Goal: Feedback & Contribution: Submit feedback/report problem

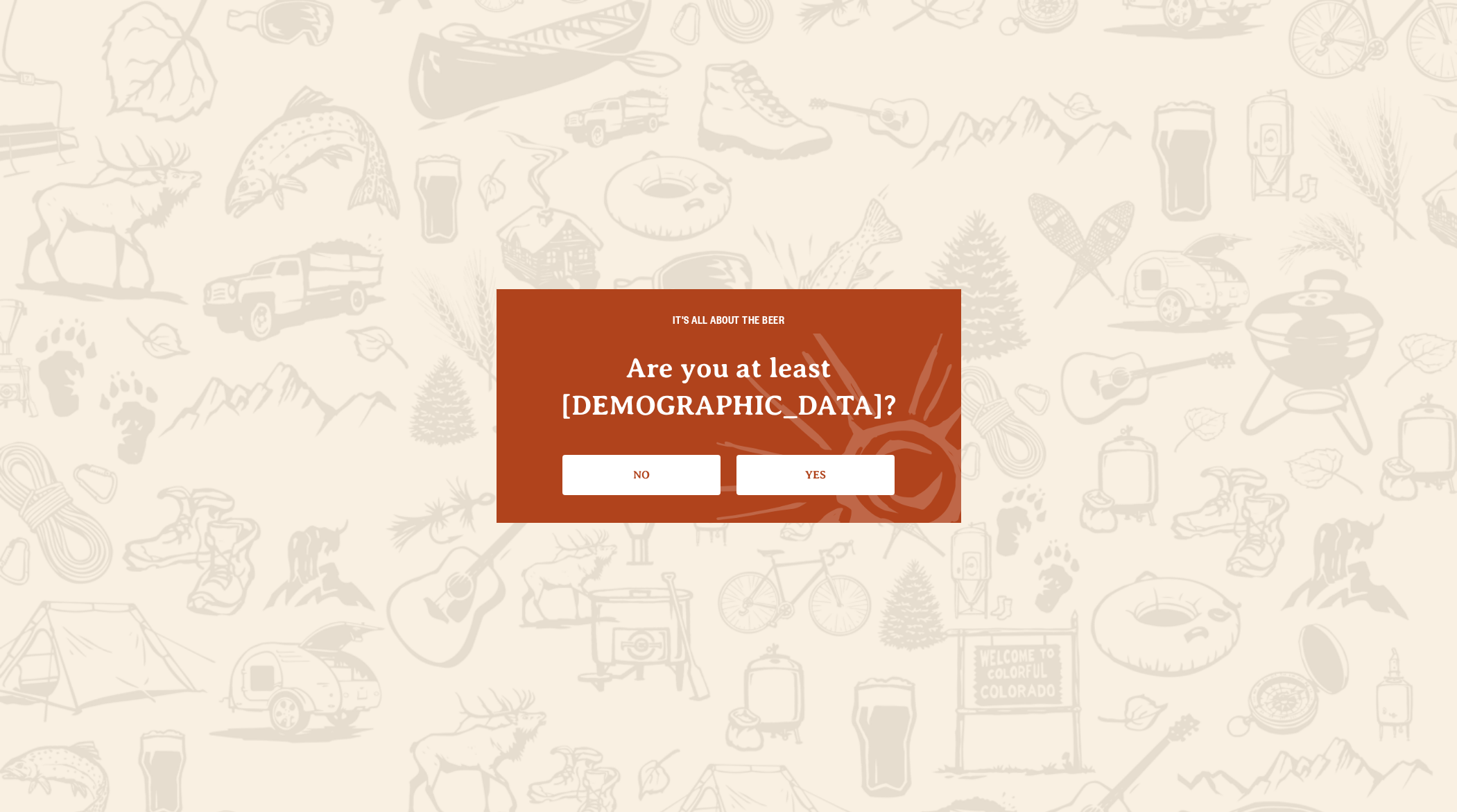
click at [840, 457] on link "Yes" at bounding box center [816, 475] width 158 height 40
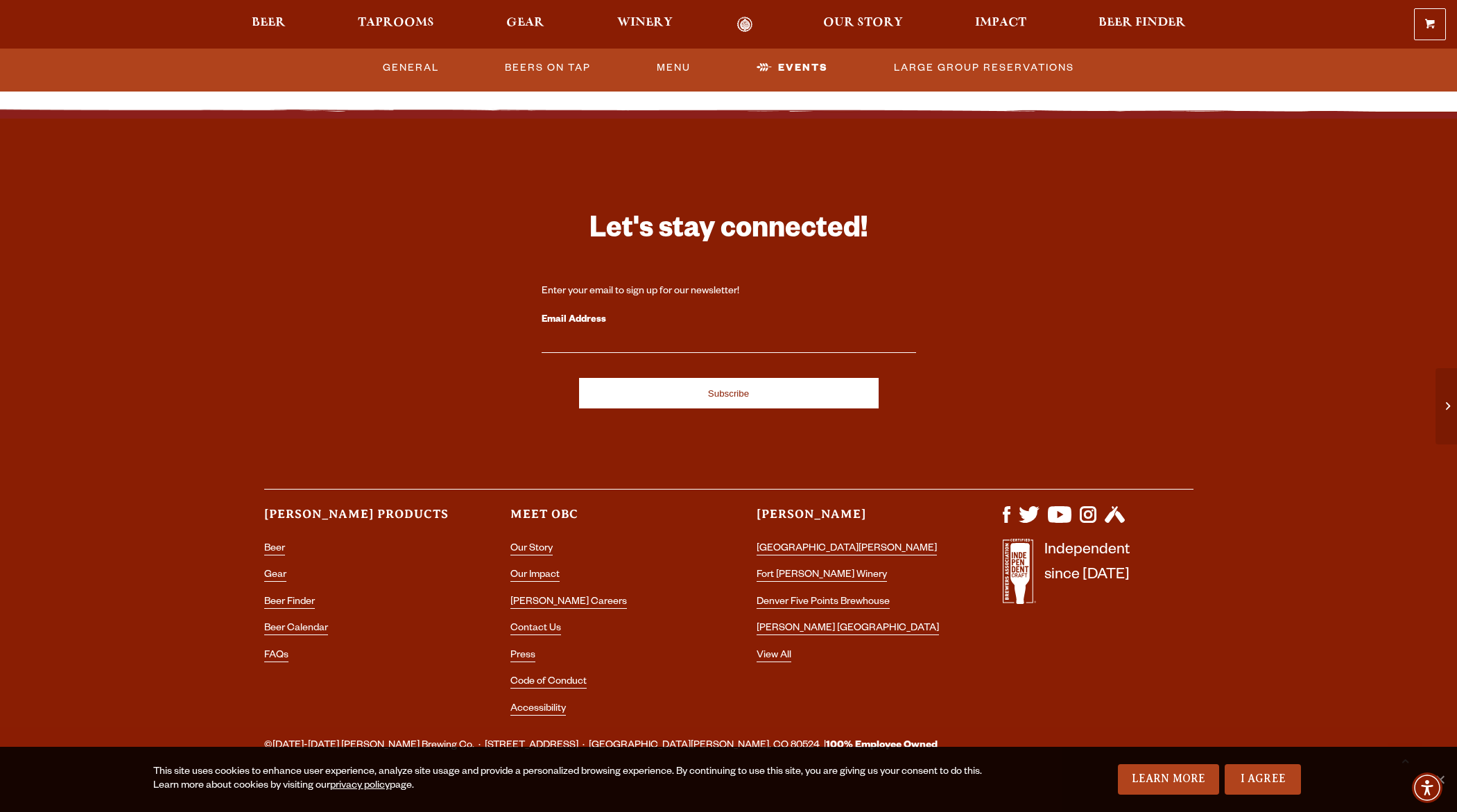
scroll to position [4004, 0]
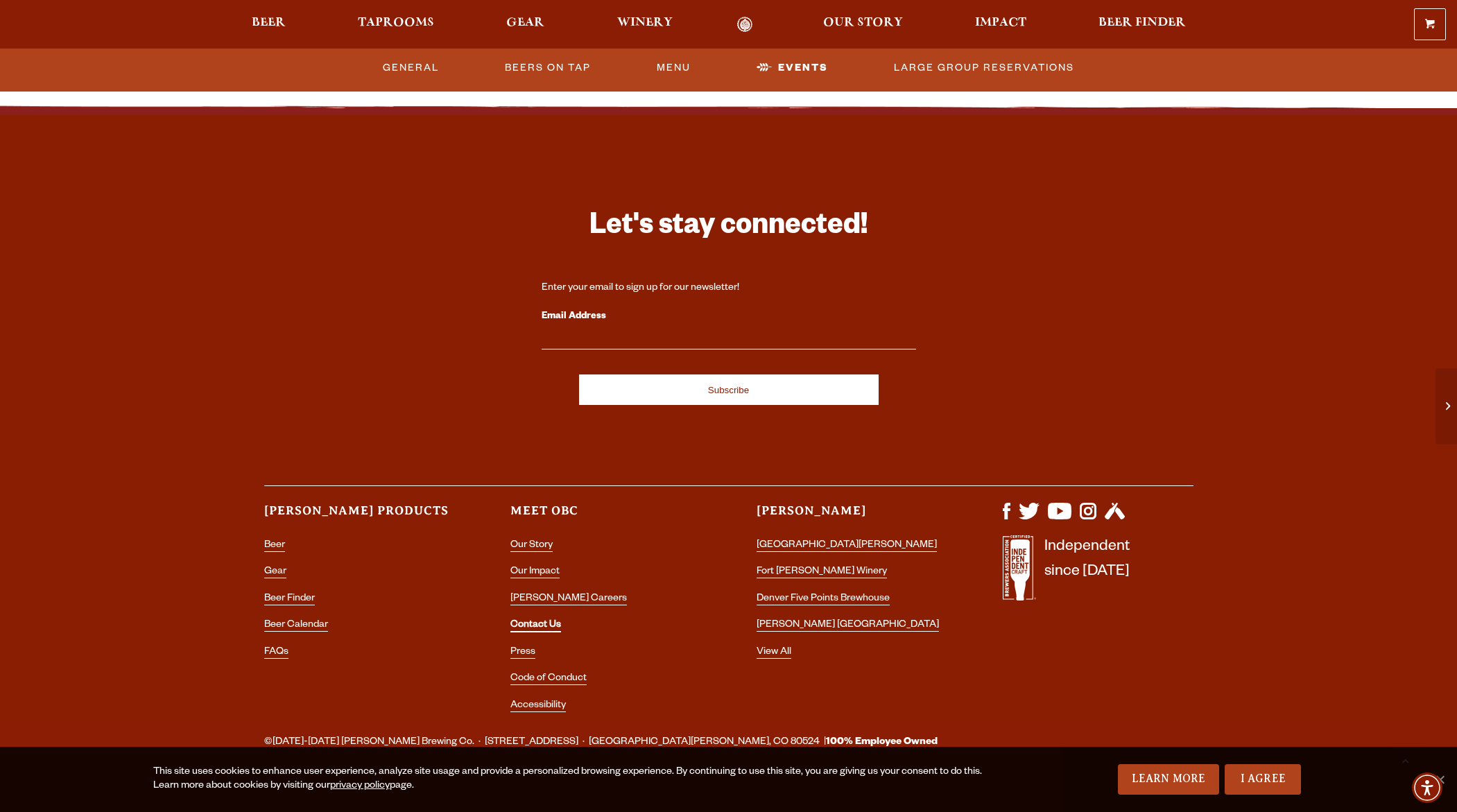
click at [532, 620] on link "Contact Us" at bounding box center [535, 626] width 51 height 12
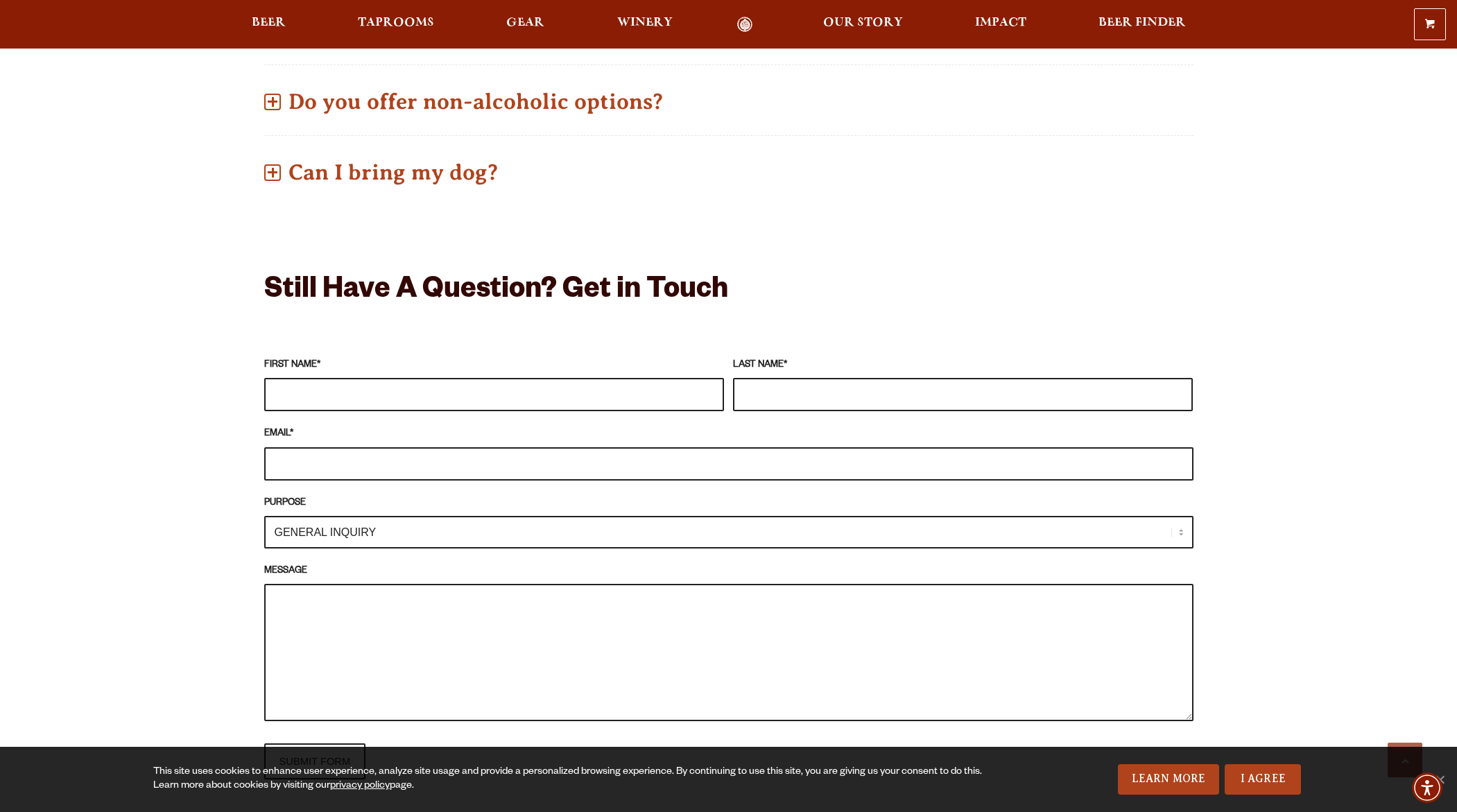
scroll to position [1054, 0]
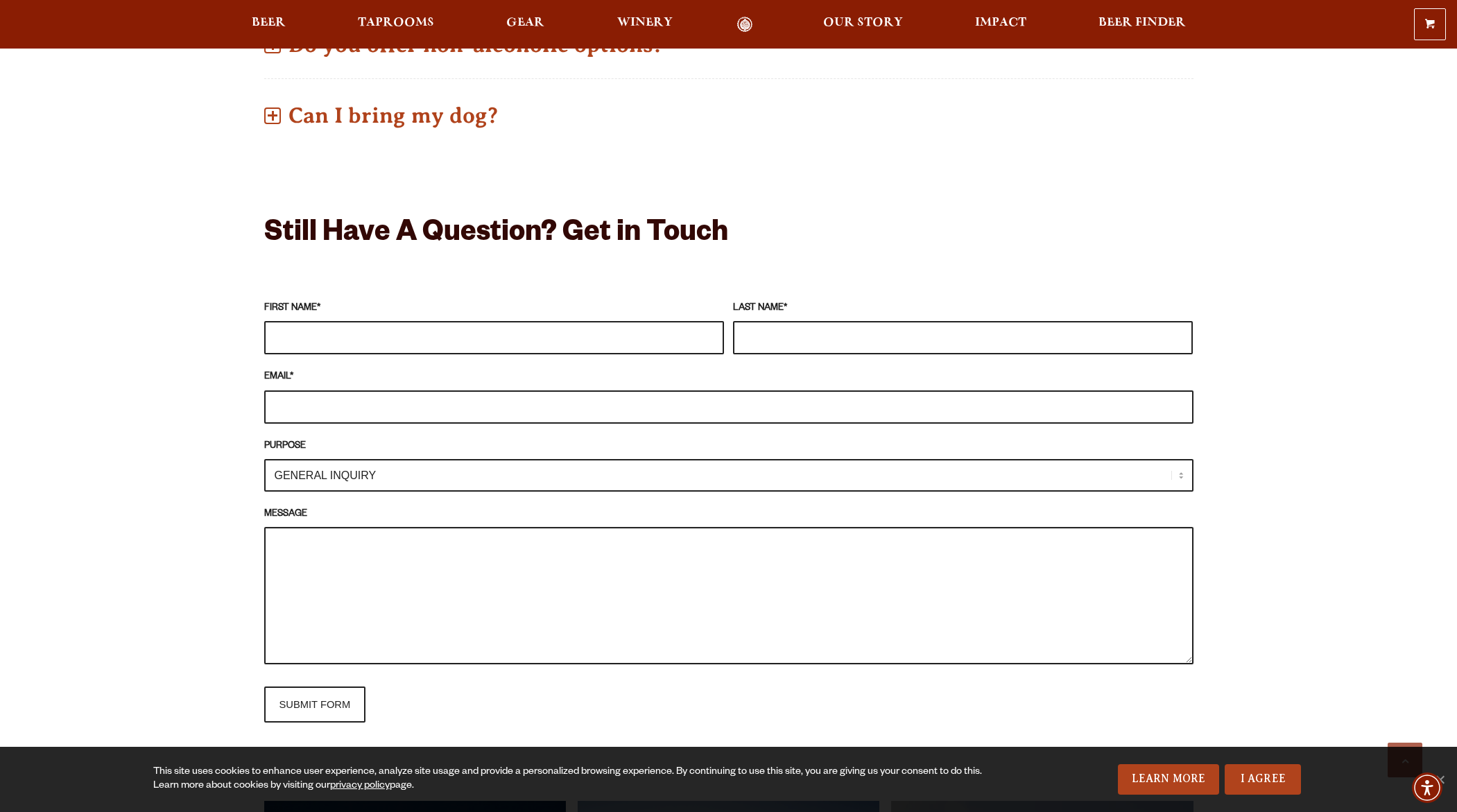
click at [296, 546] on textarea "MESSAGE" at bounding box center [729, 595] width 929 height 137
paste textarea "Hello, I am trying to find out the contact person(s) that handle your printing …"
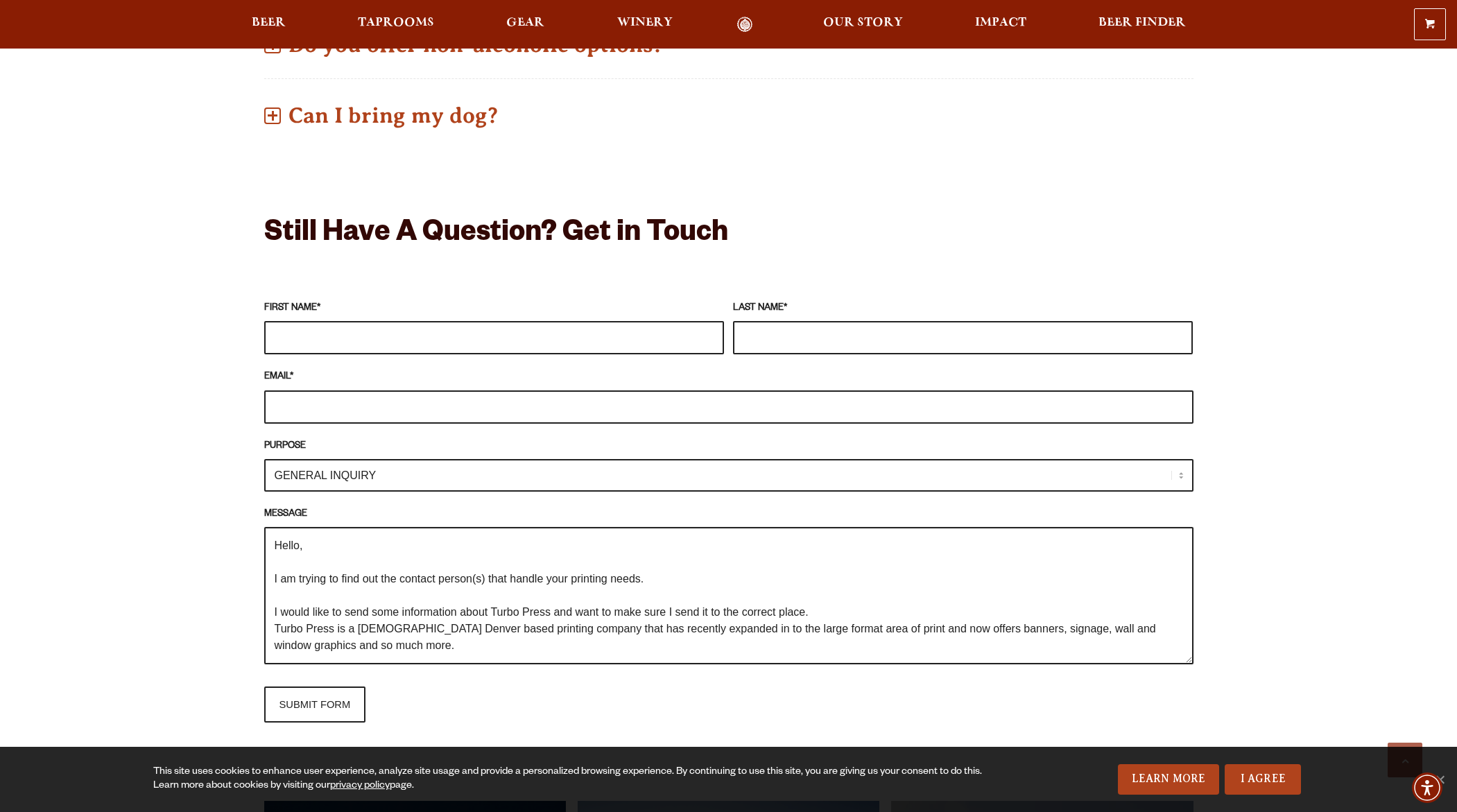
scroll to position [72, 0]
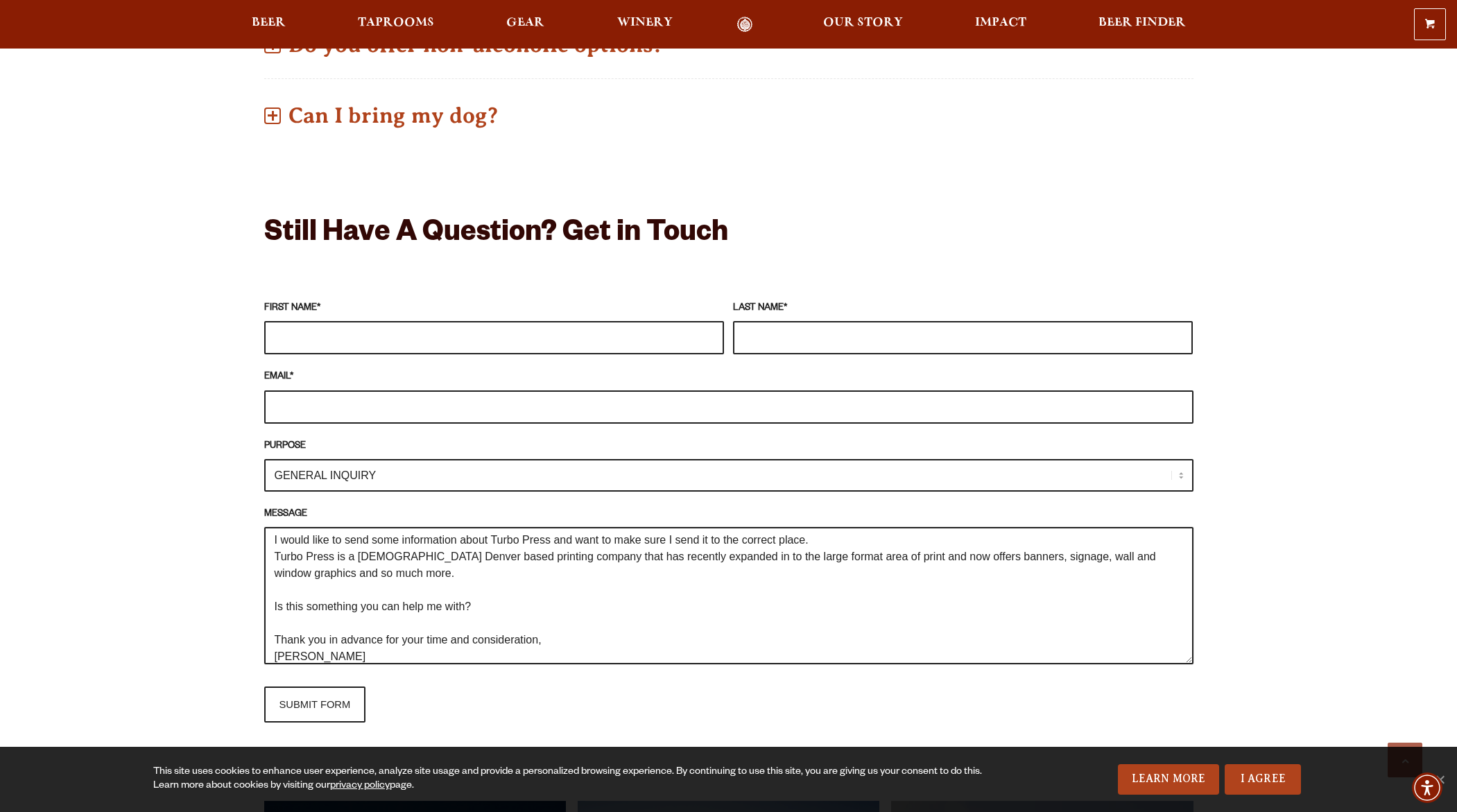
type textarea "Hello, I am trying to find out the contact person(s) that handle your printing …"
click at [276, 338] on input "FIRST NAME *" at bounding box center [494, 338] width 460 height 33
type input "Chuck"
click at [761, 339] on input "LAST NAME *" at bounding box center [963, 338] width 460 height 33
type input "Reyka"
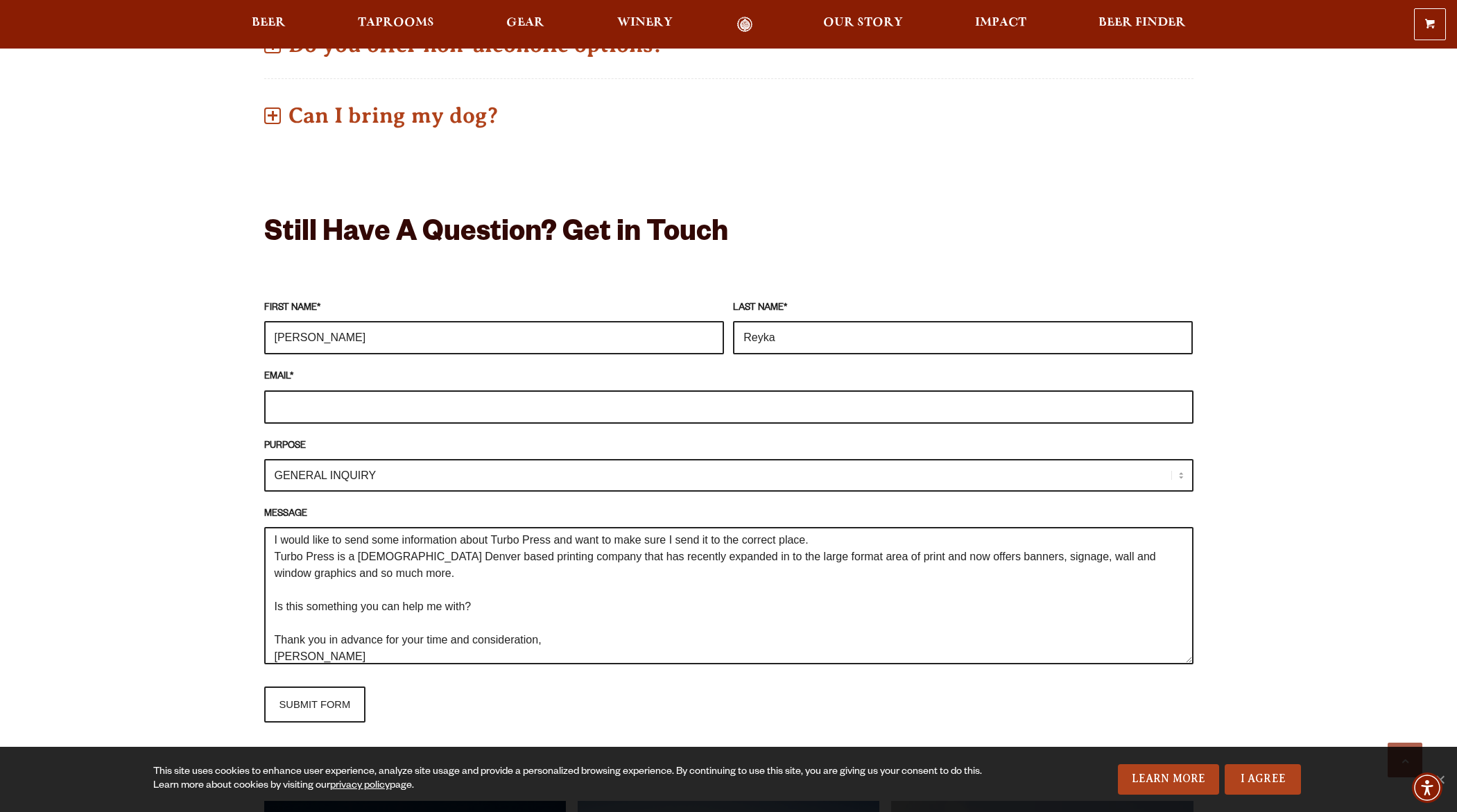
click at [304, 407] on input "EMAIL *" at bounding box center [729, 407] width 929 height 33
type input "chuck@theturbopress.com"
click at [308, 481] on select "GENERAL INQUIRY TAPROOM / BREWERY WINERY BOOK A TOUR MEDIA INQUIRY GEAR SHOP OD…" at bounding box center [729, 475] width 929 height 33
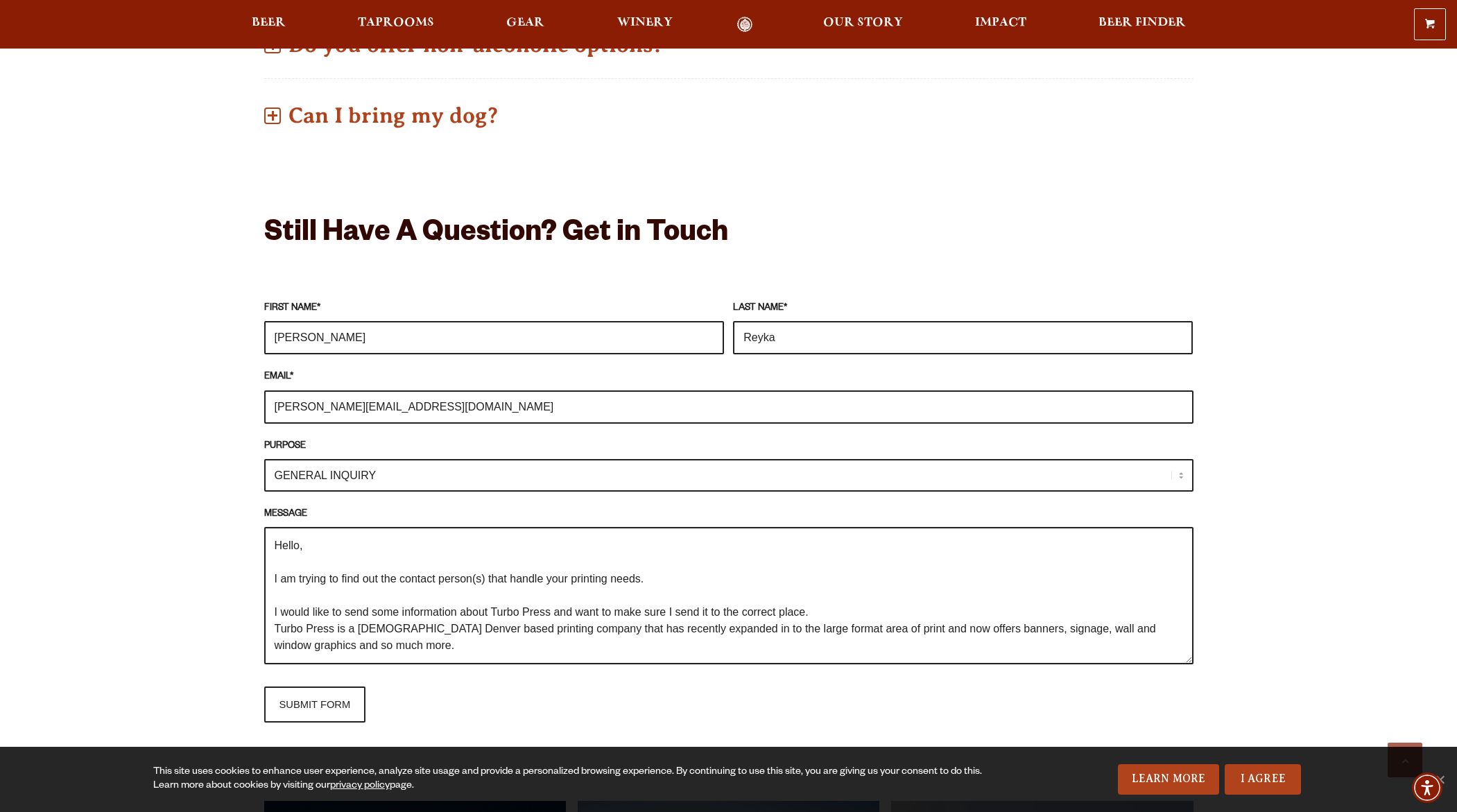
drag, startPoint x: 1188, startPoint y: 590, endPoint x: 1170, endPoint y: 512, distance: 80.0
click at [1170, 512] on p "MESSAGE Hello, I am trying to find out the contact person(s) that handle your p…" at bounding box center [729, 589] width 929 height 164
click at [981, 543] on textarea "Hello, I am trying to find out the contact person(s) that handle your printing …" at bounding box center [729, 595] width 929 height 137
click at [308, 709] on input "SUBMIT FORM" at bounding box center [315, 704] width 102 height 36
type input "Sending"
